Goal: Register for event/course

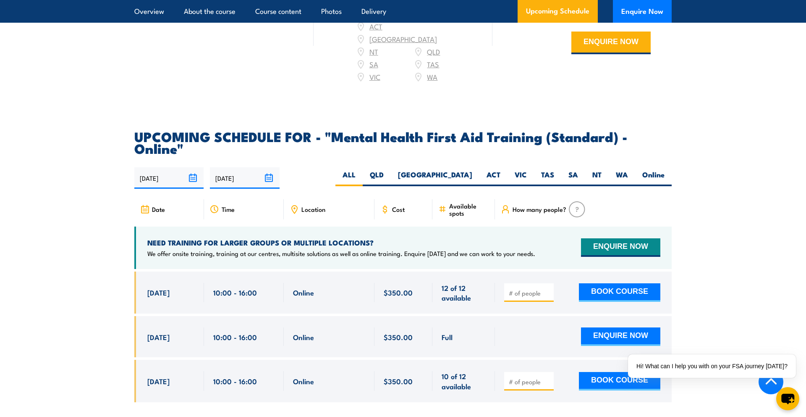
scroll to position [1620, 0]
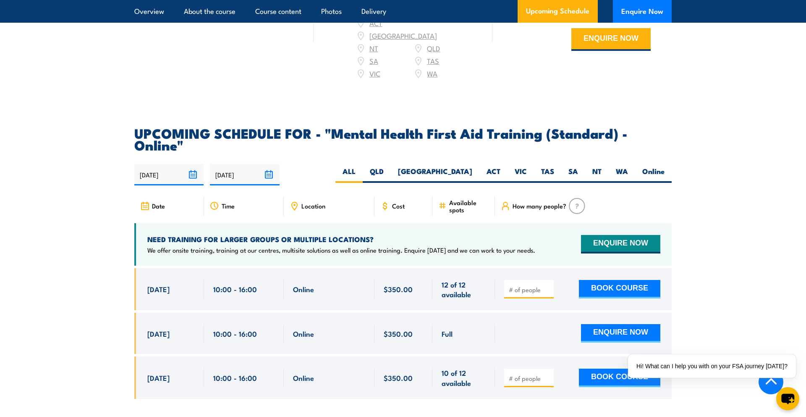
click at [306, 202] on span "Location" at bounding box center [313, 205] width 24 height 7
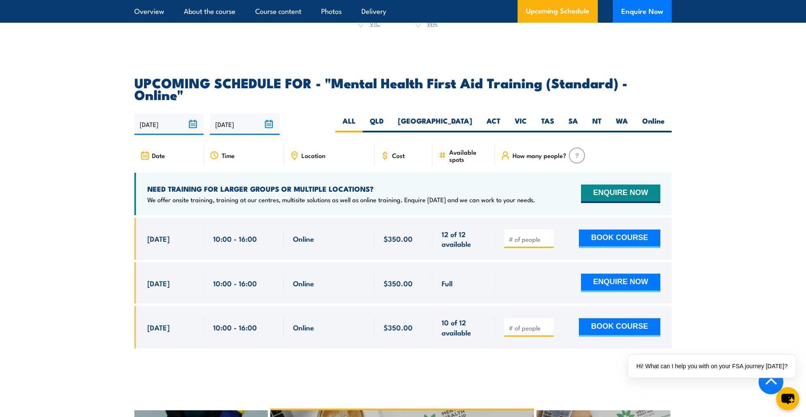
scroll to position [1672, 0]
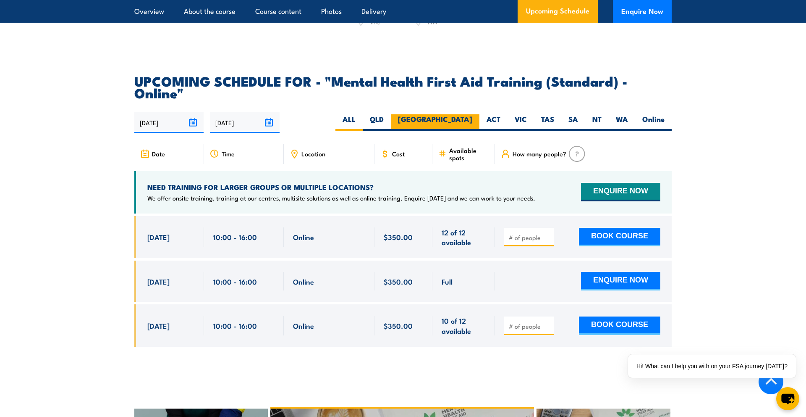
click at [465, 114] on label "[GEOGRAPHIC_DATA]" at bounding box center [435, 122] width 89 height 16
click at [472, 114] on input "[GEOGRAPHIC_DATA]" at bounding box center [474, 116] width 5 height 5
radio input "true"
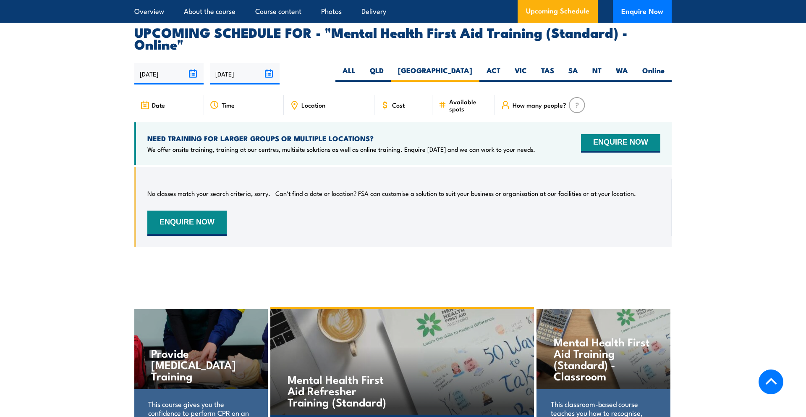
scroll to position [1724, 0]
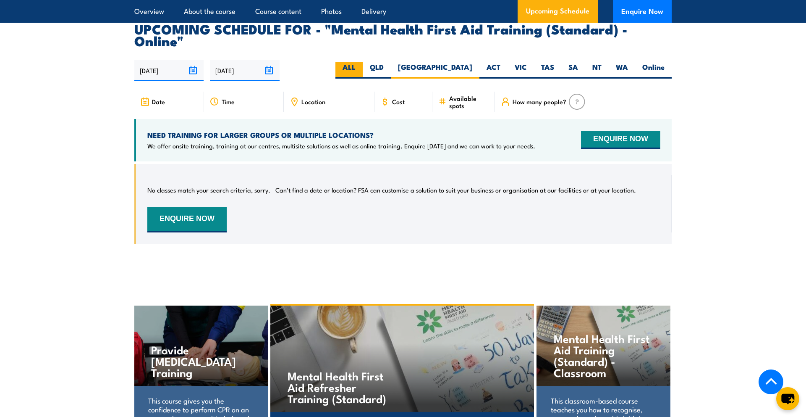
click at [363, 62] on label "ALL" at bounding box center [348, 70] width 27 height 16
click at [361, 62] on input "ALL" at bounding box center [358, 64] width 5 height 5
radio input "true"
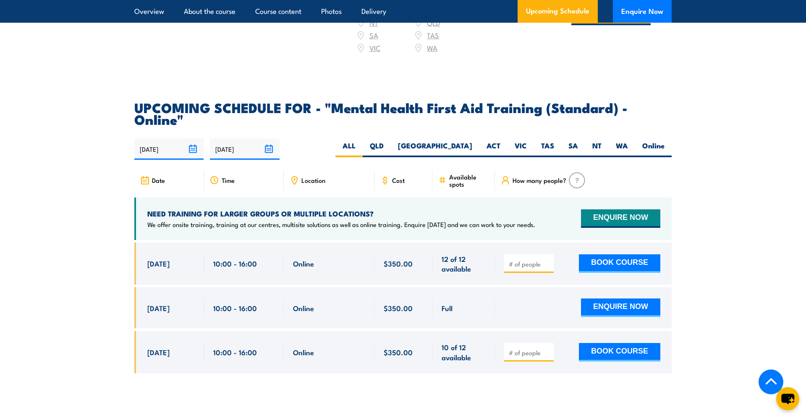
scroll to position [1646, 0]
